Goal: Transaction & Acquisition: Purchase product/service

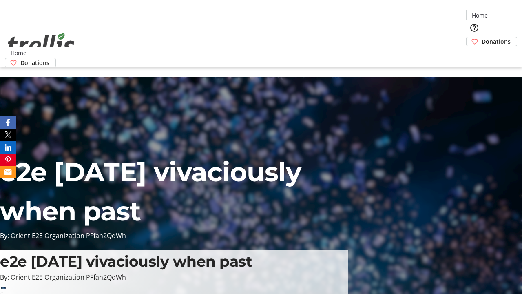
click at [499, 12] on span "Sign Up" at bounding box center [502, 12] width 24 height 10
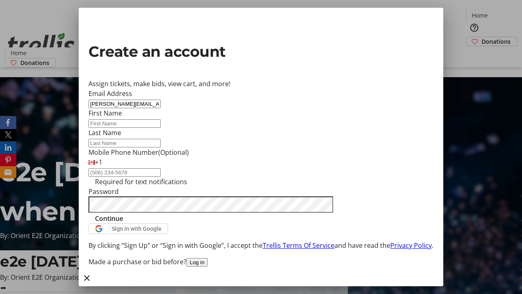
type input "[PERSON_NAME][EMAIL_ADDRESS][DOMAIN_NAME]"
type input "[PERSON_NAME]"
click at [123, 223] on span "Continue" at bounding box center [109, 218] width 28 height 10
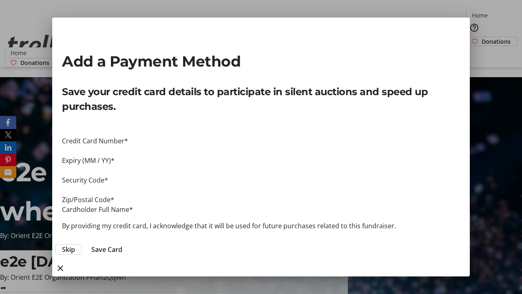
click at [75, 244] on span "Skip" at bounding box center [68, 249] width 13 height 10
click at [481, 37] on span "Donations" at bounding box center [495, 41] width 29 height 9
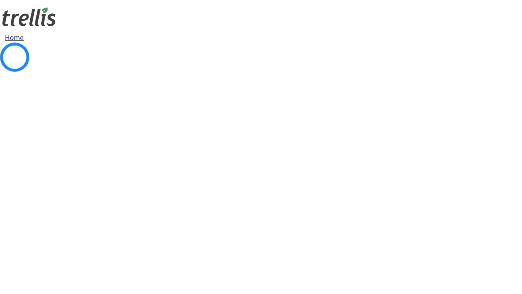
select select "CA"
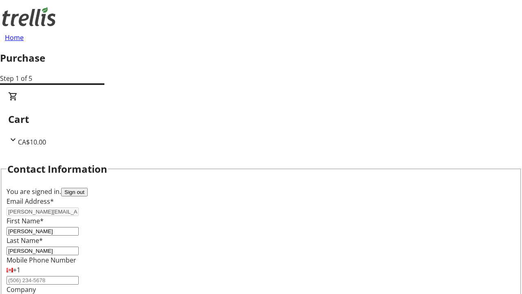
type input "[STREET_ADDRESS][PERSON_NAME]"
type input "Kelowna"
select select "BC"
type input "Kelowna"
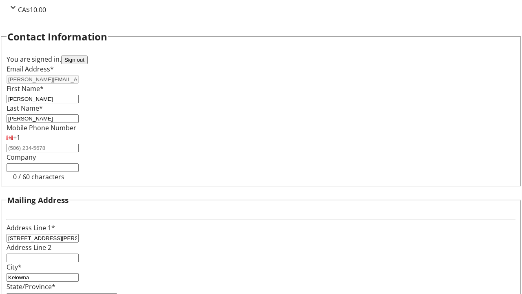
type input "V1Y 0C2"
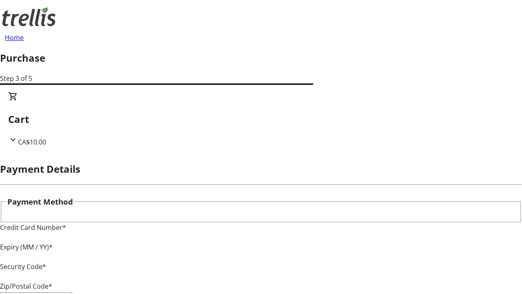
type input "V1Y 0C2"
